Goal: Transaction & Acquisition: Purchase product/service

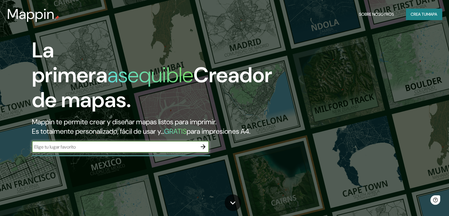
click at [170, 150] on input "text" at bounding box center [114, 146] width 165 height 7
type input "[PERSON_NAME] [GEOGRAPHIC_DATA]"
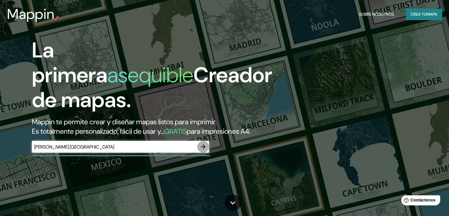
click at [198, 152] on button "button" at bounding box center [203, 147] width 12 height 12
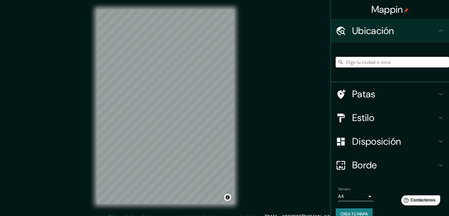
click at [348, 64] on input "Elige tu ciudad o zona" at bounding box center [392, 62] width 113 height 11
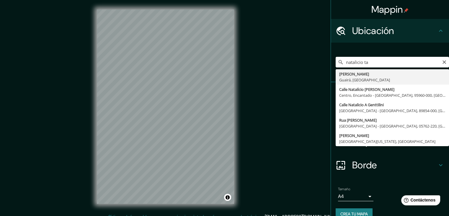
type input "[PERSON_NAME], [GEOGRAPHIC_DATA], [GEOGRAPHIC_DATA]"
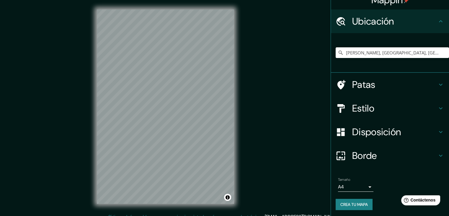
scroll to position [10, 0]
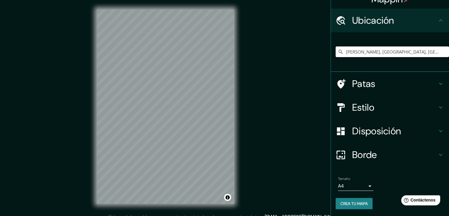
click at [437, 107] on icon at bounding box center [440, 107] width 7 height 7
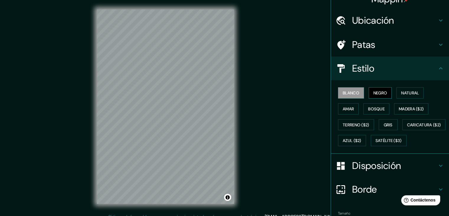
click at [374, 92] on font "Negro" at bounding box center [381, 92] width 14 height 5
click at [370, 108] on font "Bosque" at bounding box center [376, 108] width 17 height 5
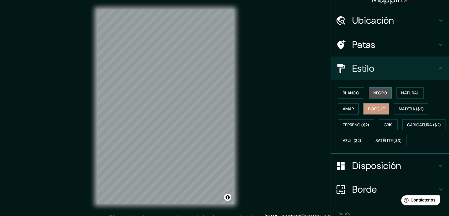
click at [374, 91] on font "Negro" at bounding box center [381, 92] width 14 height 5
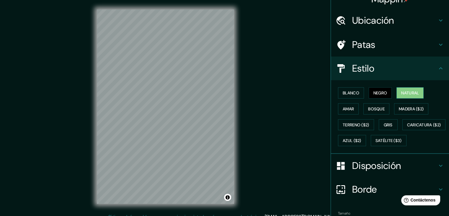
click at [403, 96] on font "Natural" at bounding box center [410, 93] width 18 height 8
click at [437, 66] on icon at bounding box center [440, 68] width 7 height 7
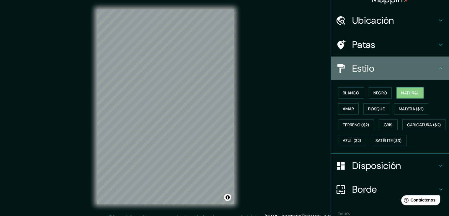
click at [439, 68] on icon at bounding box center [441, 68] width 4 height 2
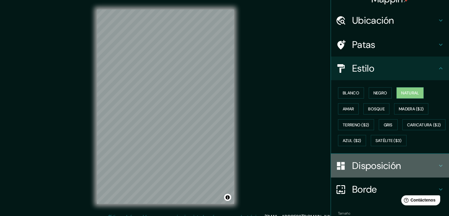
click at [437, 169] on icon at bounding box center [440, 165] width 7 height 7
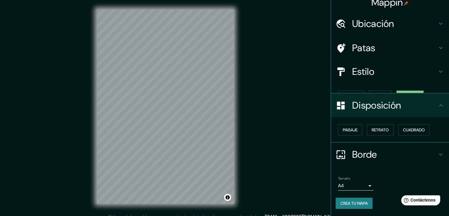
scroll to position [0, 0]
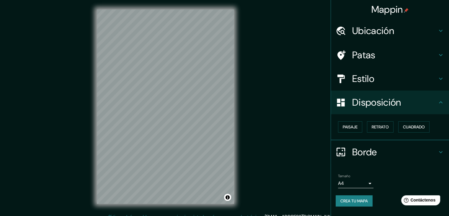
click at [442, 103] on icon at bounding box center [440, 102] width 7 height 7
click at [350, 125] on font "Paisaje" at bounding box center [350, 126] width 15 height 5
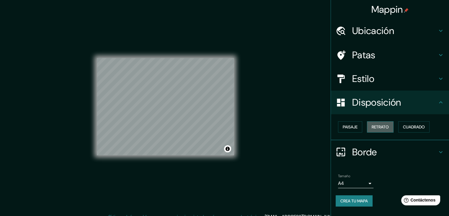
click at [377, 127] on font "Retrato" at bounding box center [380, 126] width 17 height 5
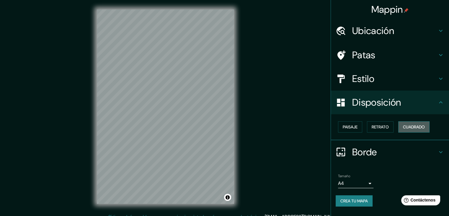
click at [424, 127] on font "Cuadrado" at bounding box center [414, 126] width 22 height 5
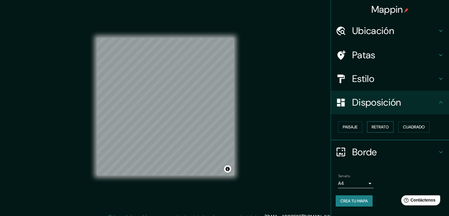
click at [387, 125] on font "Retrato" at bounding box center [380, 126] width 17 height 5
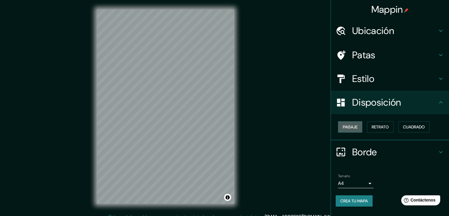
click at [359, 125] on button "Paisaje" at bounding box center [350, 126] width 24 height 11
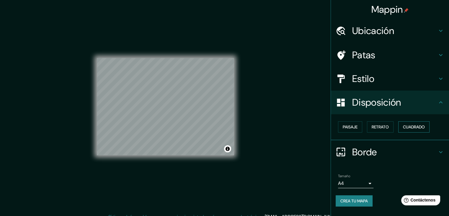
click at [415, 127] on font "Cuadrado" at bounding box center [414, 126] width 22 height 5
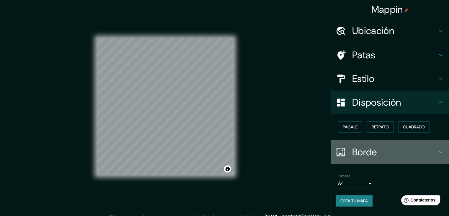
click at [442, 149] on icon at bounding box center [440, 151] width 7 height 7
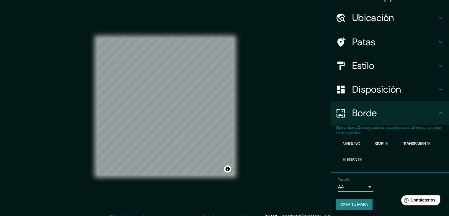
scroll to position [13, 0]
click at [407, 140] on font "Transparente" at bounding box center [416, 142] width 29 height 5
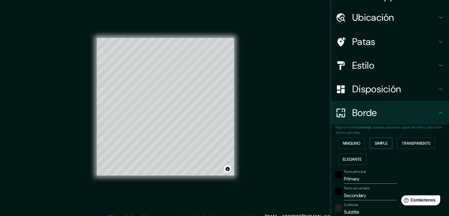
click at [376, 140] on font "Simple" at bounding box center [381, 142] width 13 height 5
click at [350, 141] on font "Ninguno" at bounding box center [352, 142] width 18 height 5
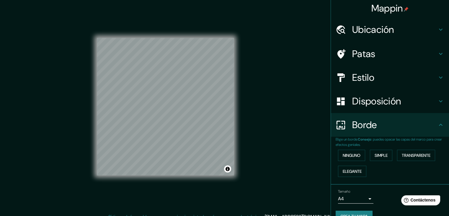
scroll to position [0, 0]
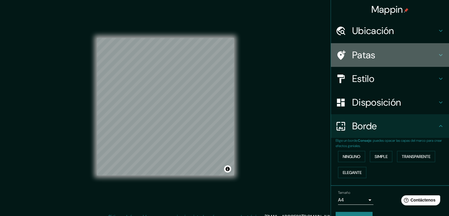
click at [439, 55] on icon at bounding box center [441, 55] width 4 height 2
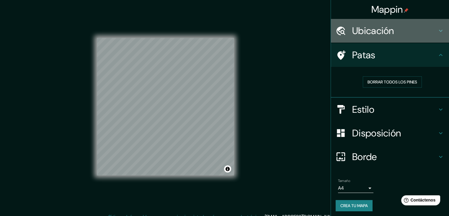
click at [437, 29] on icon at bounding box center [440, 30] width 7 height 7
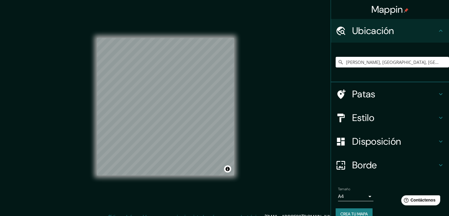
click at [437, 29] on icon at bounding box center [440, 30] width 7 height 7
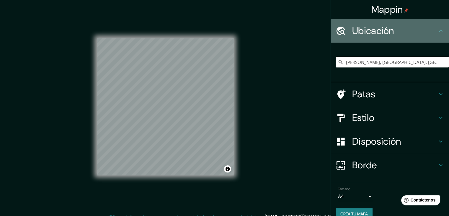
click at [440, 30] on div "Ubicación" at bounding box center [390, 31] width 118 height 24
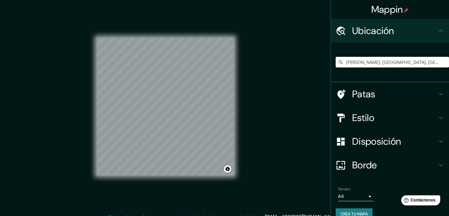
click at [437, 30] on icon at bounding box center [440, 30] width 7 height 7
click at [437, 90] on icon at bounding box center [440, 93] width 7 height 7
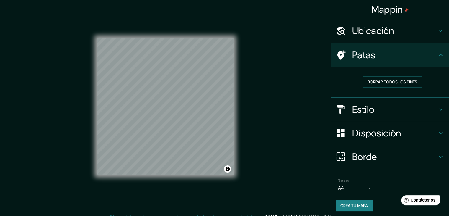
click at [437, 57] on icon at bounding box center [440, 54] width 7 height 7
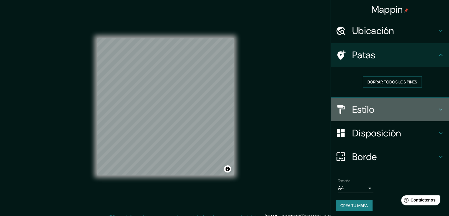
click at [439, 108] on icon at bounding box center [441, 109] width 4 height 2
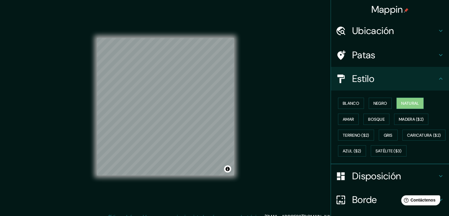
click at [437, 179] on icon at bounding box center [440, 175] width 7 height 7
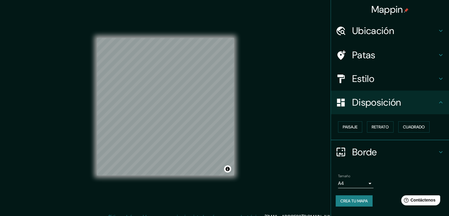
click at [438, 150] on icon at bounding box center [440, 151] width 7 height 7
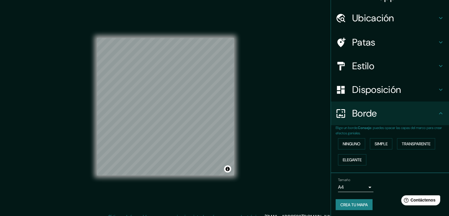
scroll to position [13, 0]
click at [439, 112] on icon at bounding box center [441, 112] width 4 height 2
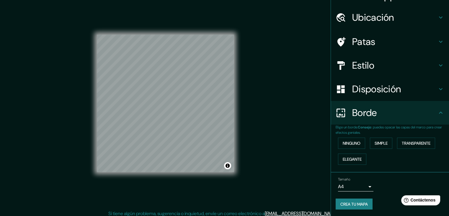
scroll to position [7, 0]
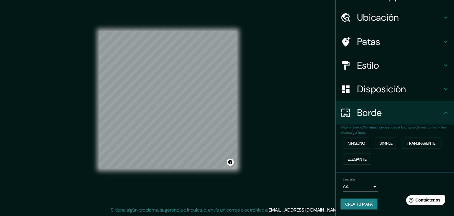
click at [365, 185] on body "Mappin Ubicación [PERSON_NAME], [GEOGRAPHIC_DATA], [GEOGRAPHIC_DATA] Patas Esti…" at bounding box center [227, 101] width 454 height 216
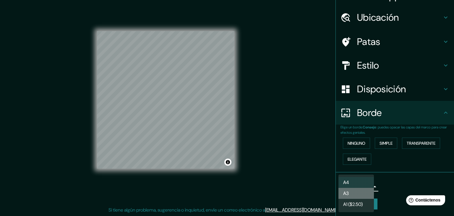
click at [362, 194] on li "A3" at bounding box center [355, 192] width 35 height 11
type input "a4"
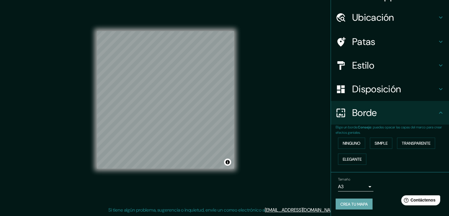
click at [359, 206] on font "Crea tu mapa" at bounding box center [353, 204] width 27 height 8
